Goal: Task Accomplishment & Management: Manage account settings

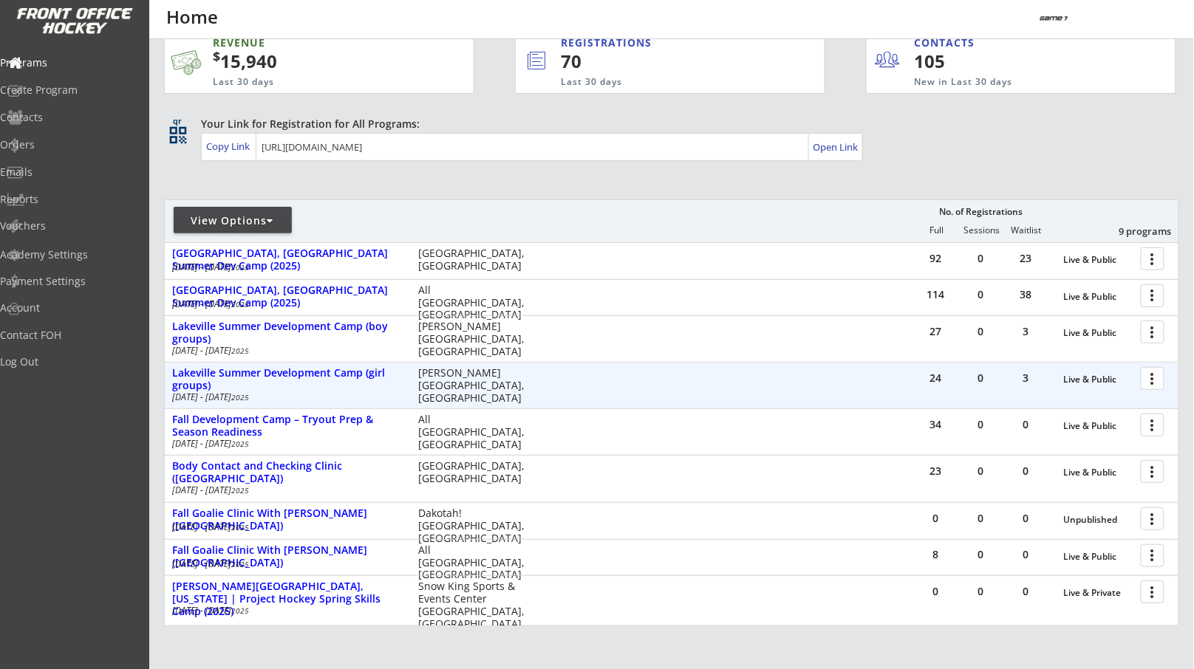
scroll to position [27, 0]
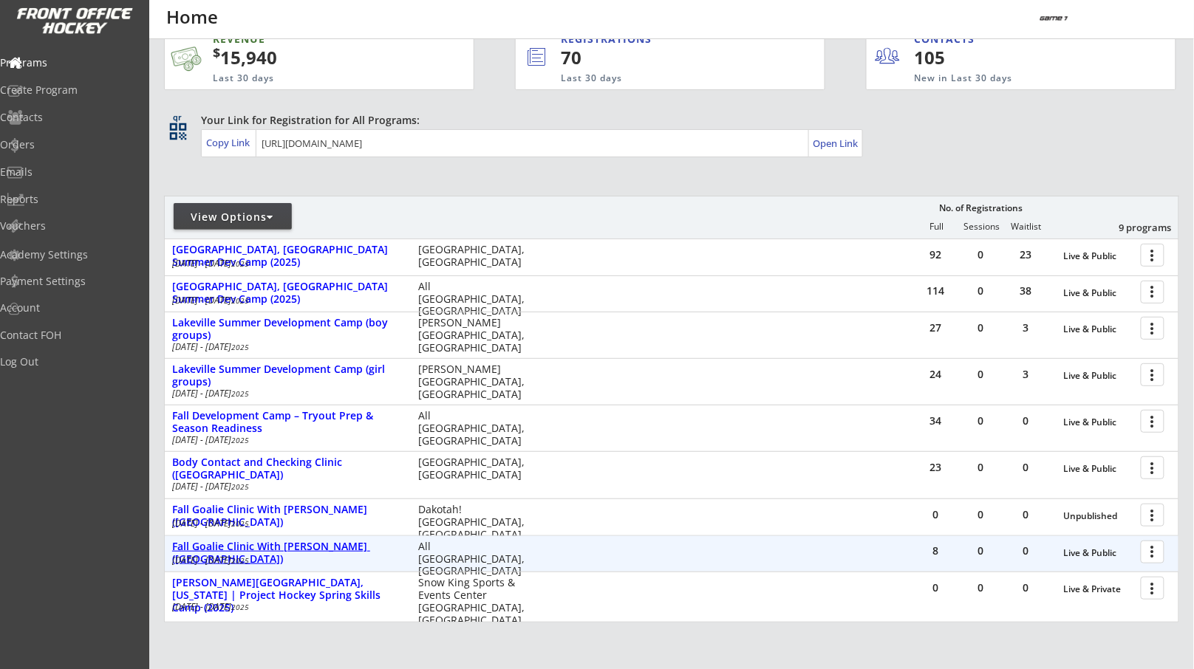
click at [369, 543] on div "Fall Goalie Clinic With [PERSON_NAME] ([GEOGRAPHIC_DATA])" at bounding box center [287, 553] width 231 height 25
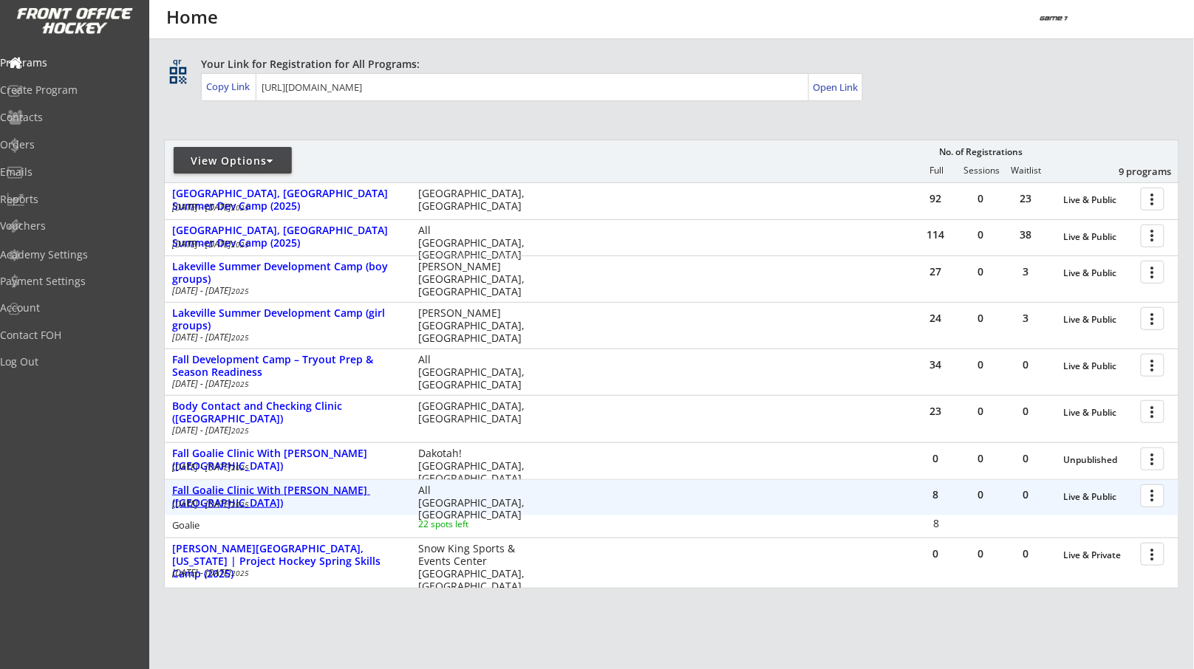
scroll to position [86, 0]
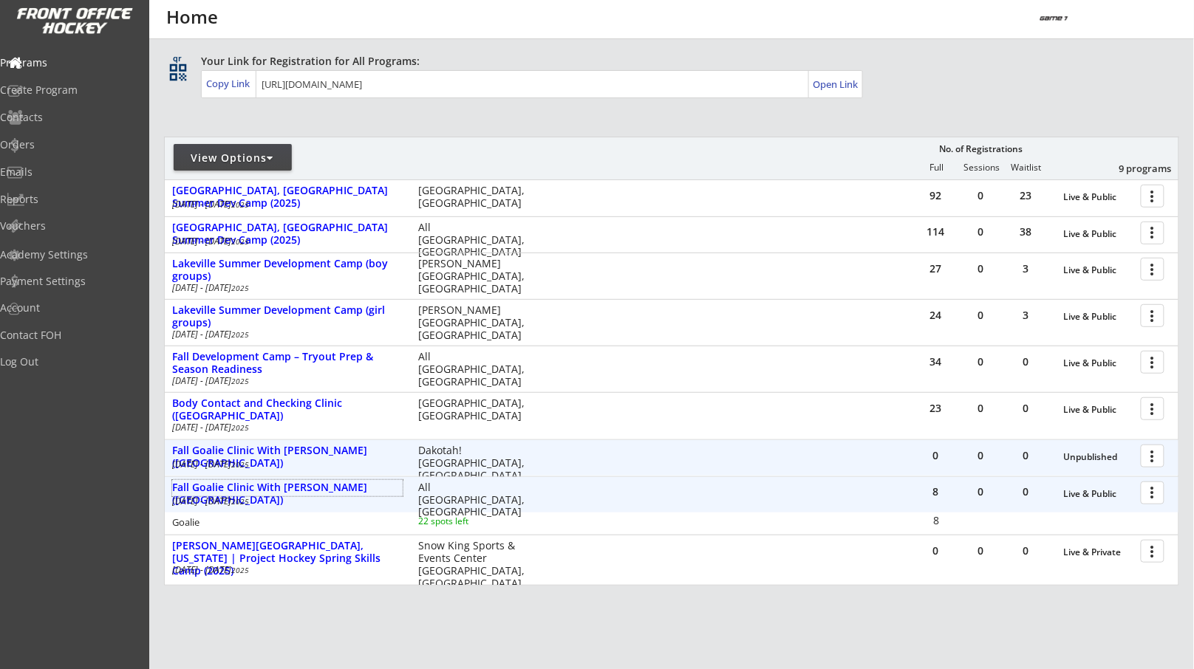
click at [1150, 454] on div at bounding box center [1155, 456] width 26 height 26
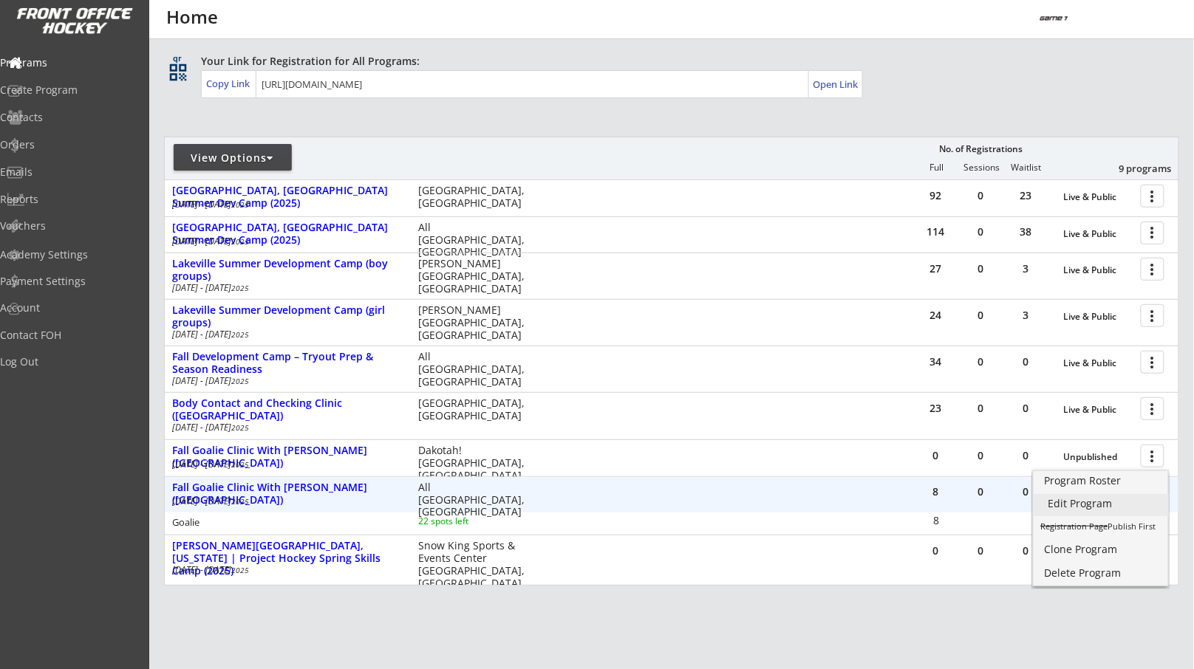
click at [1079, 500] on div "Edit Program" at bounding box center [1101, 504] width 106 height 10
